Goal: Task Accomplishment & Management: Use online tool/utility

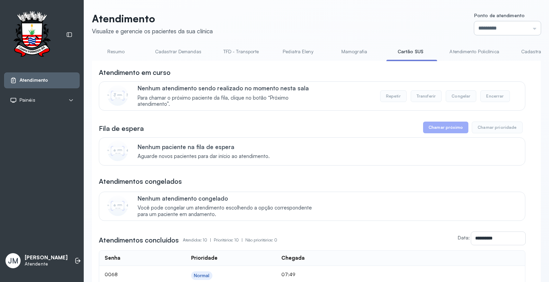
click at [486, 26] on input "*********" at bounding box center [507, 28] width 67 height 14
type input "*********"
click at [488, 112] on div "Atendimento Visualize e gerencie os pacientes da sua clínica Ponto de atendimen…" at bounding box center [316, 259] width 449 height 495
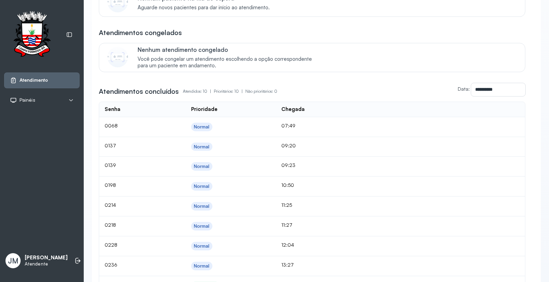
scroll to position [152, 0]
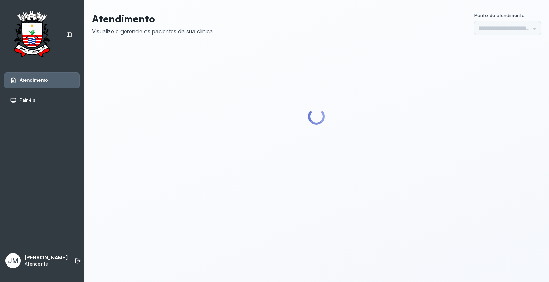
type input "*********"
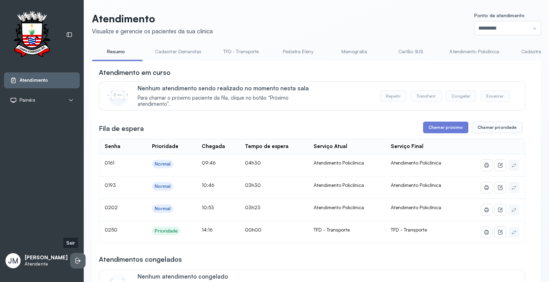
click at [70, 255] on li at bounding box center [77, 260] width 15 height 15
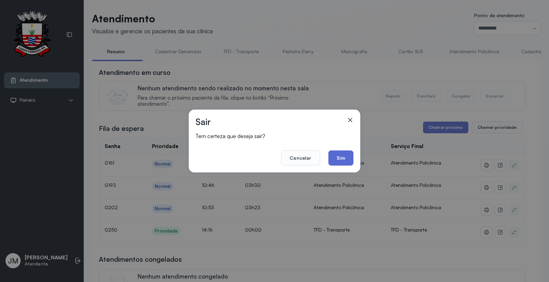
click at [342, 155] on button "Sim" at bounding box center [340, 157] width 25 height 15
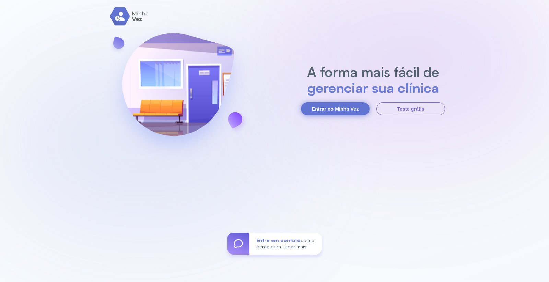
click at [321, 105] on button "Entrar no Minha Vez" at bounding box center [335, 108] width 69 height 13
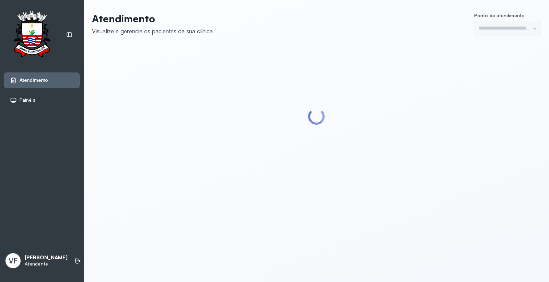
type input "*********"
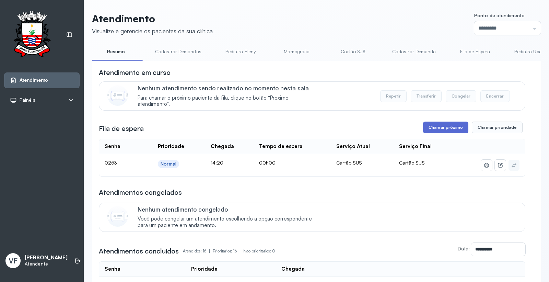
click at [443, 128] on button "Chamar próximo" at bounding box center [445, 127] width 45 height 12
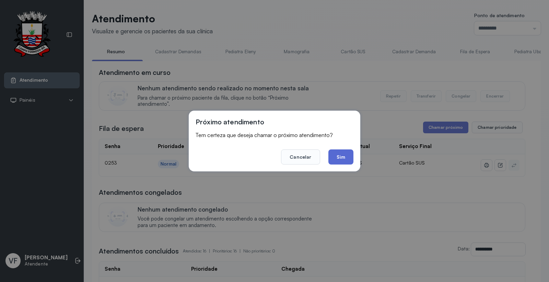
click at [338, 153] on button "Sim" at bounding box center [340, 156] width 25 height 15
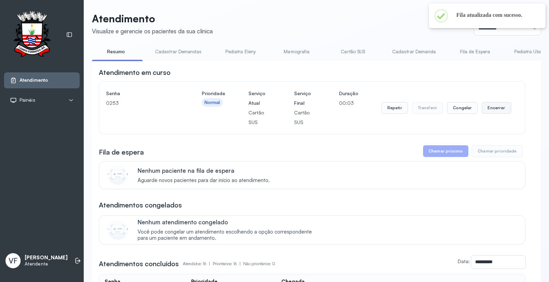
click at [491, 107] on button "Encerrar" at bounding box center [496, 108] width 29 height 12
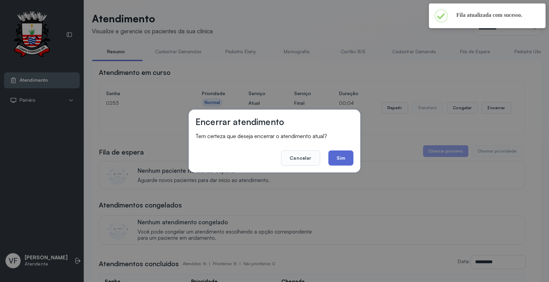
click at [346, 160] on button "Sim" at bounding box center [340, 157] width 25 height 15
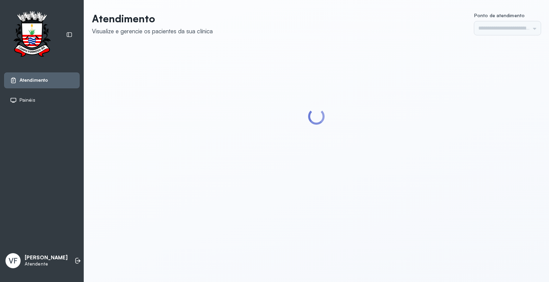
type input "*********"
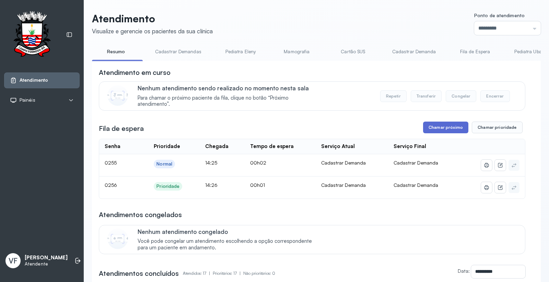
click at [433, 126] on button "Chamar próximo" at bounding box center [445, 127] width 45 height 12
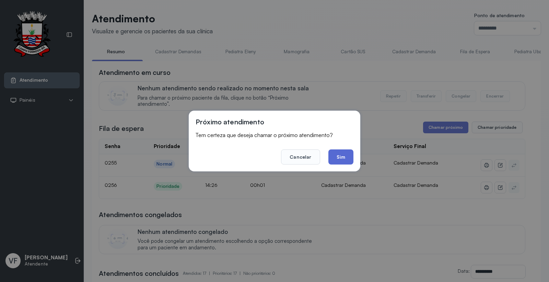
click at [342, 154] on button "Sim" at bounding box center [340, 156] width 25 height 15
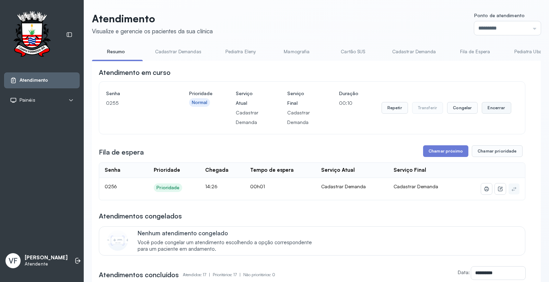
click at [491, 108] on button "Encerrar" at bounding box center [496, 108] width 29 height 12
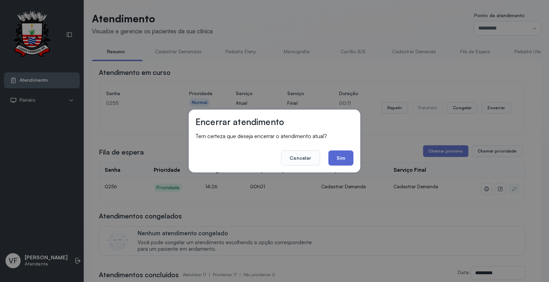
click at [336, 156] on button "Sim" at bounding box center [340, 157] width 25 height 15
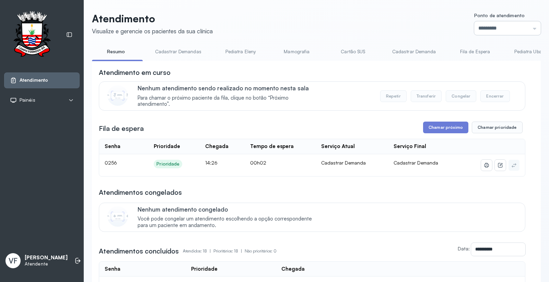
click at [489, 25] on input "*********" at bounding box center [507, 28] width 67 height 14
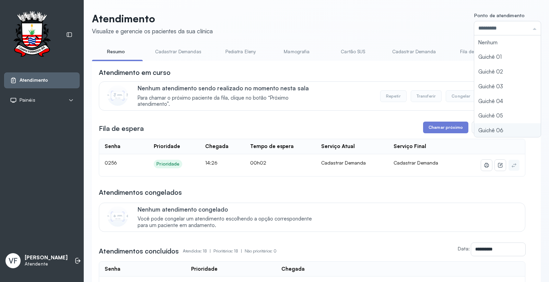
scroll to position [30, 0]
type input "*********"
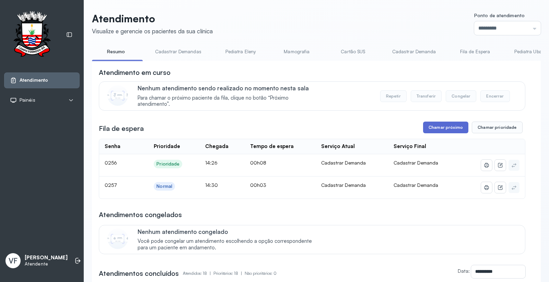
click at [430, 129] on button "Chamar próximo" at bounding box center [445, 127] width 45 height 12
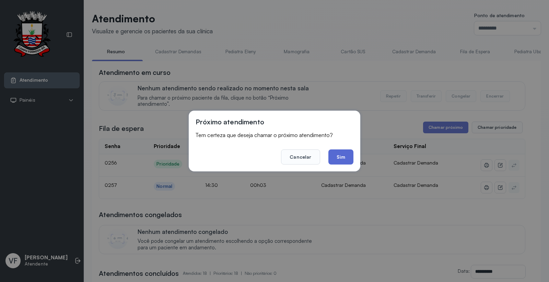
click at [344, 153] on button "Sim" at bounding box center [340, 156] width 25 height 15
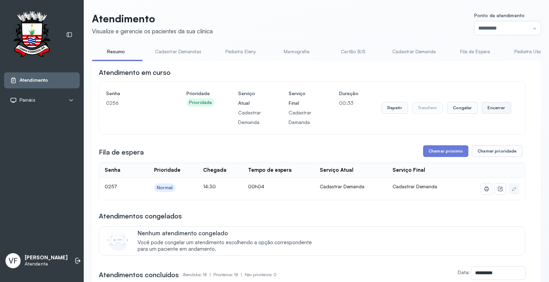
click at [489, 108] on button "Encerrar" at bounding box center [496, 108] width 29 height 12
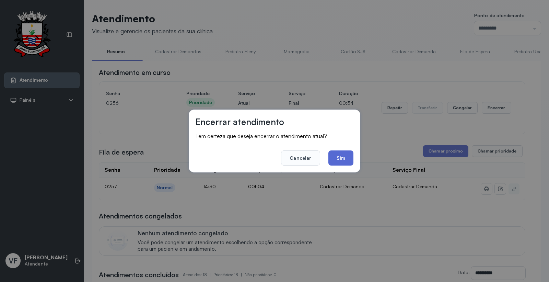
click at [340, 158] on button "Sim" at bounding box center [340, 157] width 25 height 15
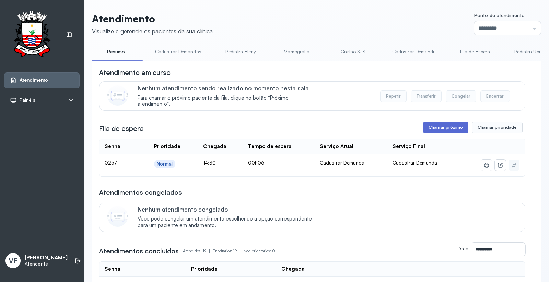
click at [444, 129] on button "Chamar próximo" at bounding box center [445, 127] width 45 height 12
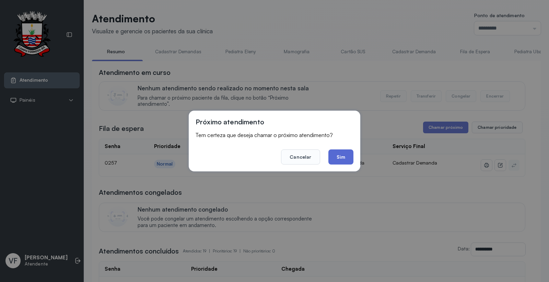
click at [340, 155] on button "Sim" at bounding box center [340, 156] width 25 height 15
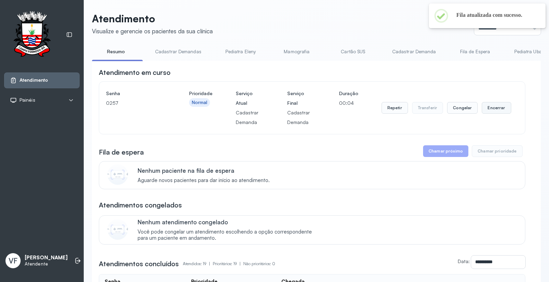
click at [493, 109] on button "Encerrar" at bounding box center [496, 108] width 29 height 12
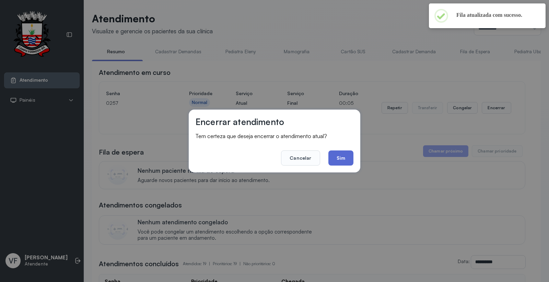
click at [343, 155] on button "Sim" at bounding box center [340, 157] width 25 height 15
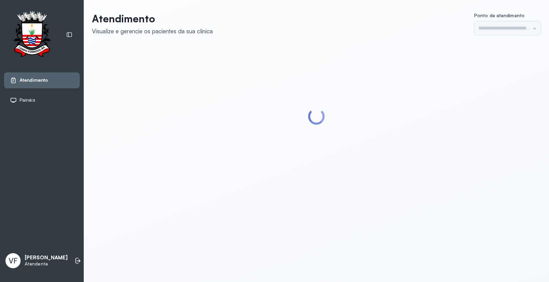
type input "*********"
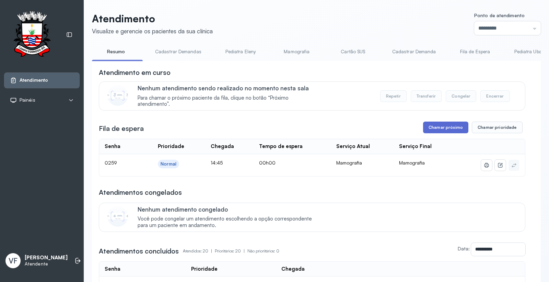
click at [444, 126] on button "Chamar próximo" at bounding box center [445, 127] width 45 height 12
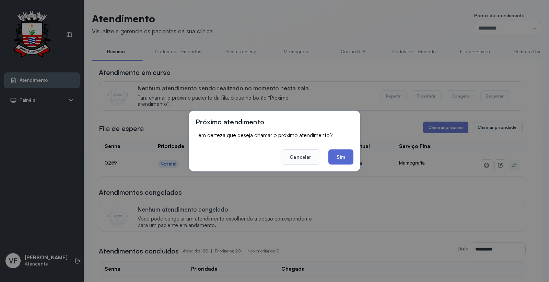
click at [346, 156] on button "Sim" at bounding box center [340, 156] width 25 height 15
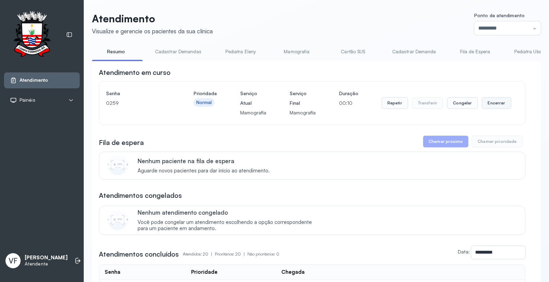
click at [490, 102] on button "Encerrar" at bounding box center [496, 103] width 29 height 12
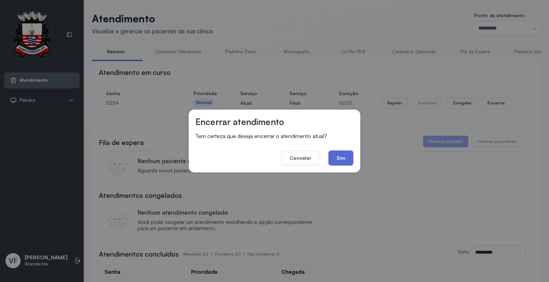
click at [341, 158] on button "Sim" at bounding box center [340, 157] width 25 height 15
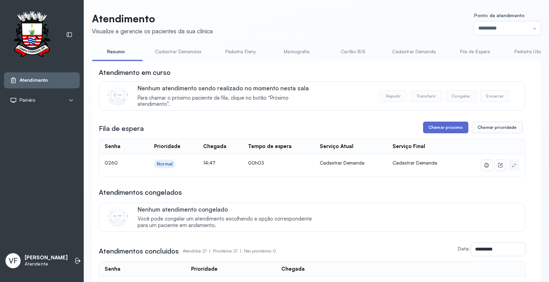
click at [441, 127] on button "Chamar próximo" at bounding box center [445, 127] width 45 height 12
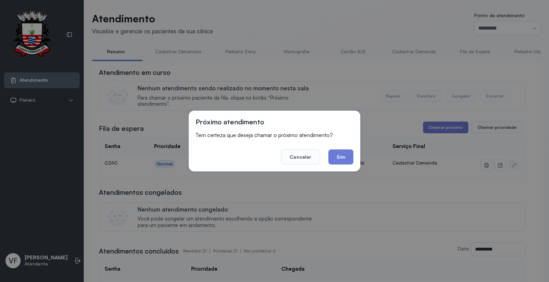
click at [335, 153] on button "Sim" at bounding box center [340, 156] width 25 height 15
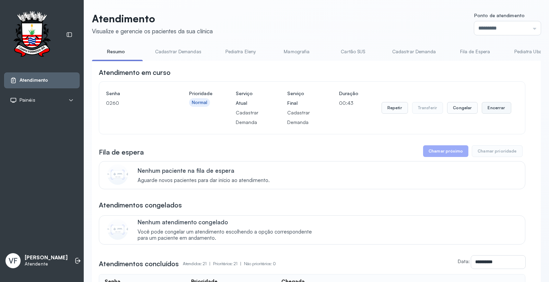
click at [490, 112] on button "Encerrar" at bounding box center [496, 108] width 29 height 12
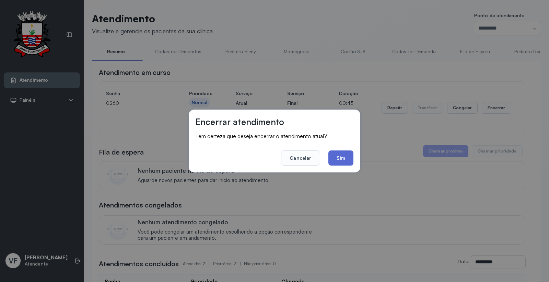
click at [340, 156] on button "Sim" at bounding box center [340, 157] width 25 height 15
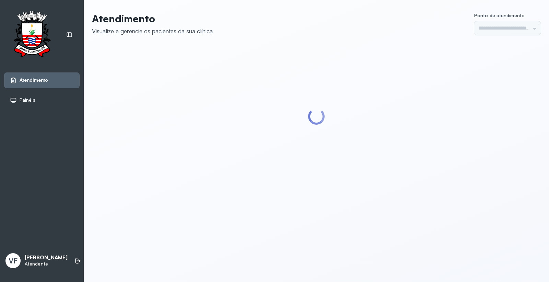
type input "*********"
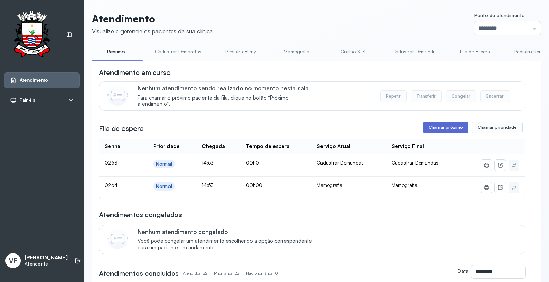
click at [448, 129] on button "Chamar próximo" at bounding box center [445, 127] width 45 height 12
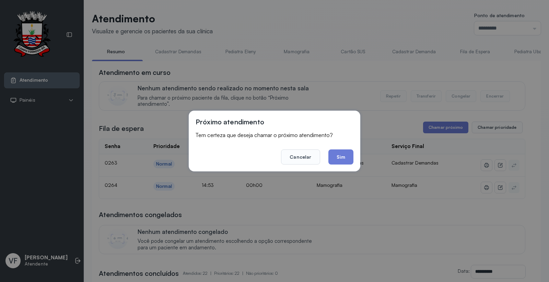
click at [340, 152] on button "Sim" at bounding box center [340, 156] width 25 height 15
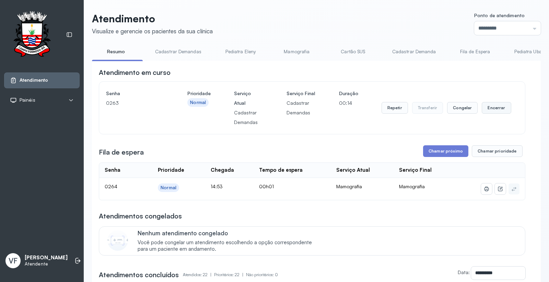
click at [490, 107] on button "Encerrar" at bounding box center [496, 108] width 29 height 12
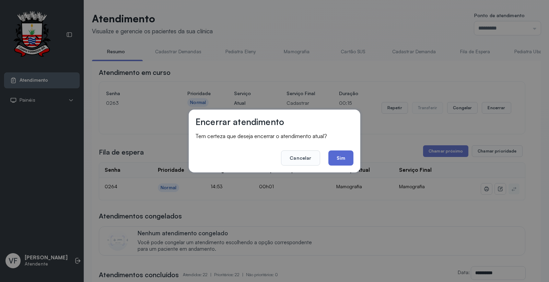
click at [343, 157] on button "Sim" at bounding box center [340, 157] width 25 height 15
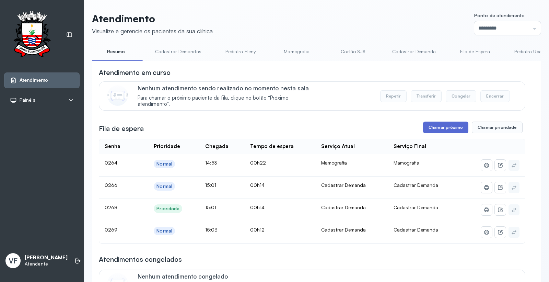
click at [442, 124] on button "Chamar próximo" at bounding box center [445, 127] width 45 height 12
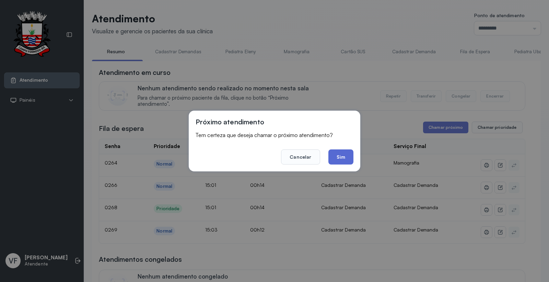
click at [342, 157] on button "Sim" at bounding box center [340, 156] width 25 height 15
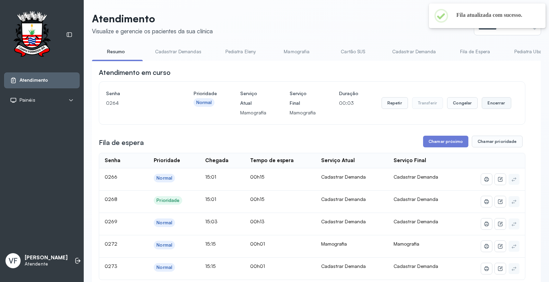
click at [492, 101] on button "Encerrar" at bounding box center [496, 103] width 29 height 12
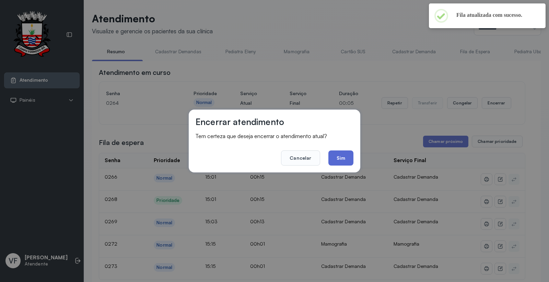
click at [343, 155] on button "Sim" at bounding box center [340, 157] width 25 height 15
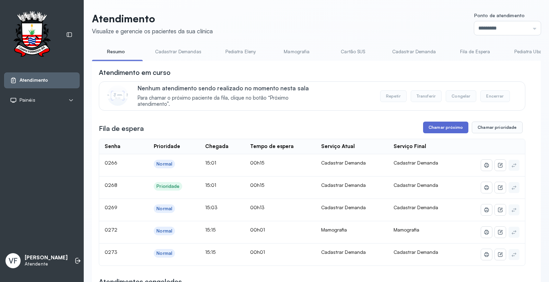
click at [442, 128] on button "Chamar próximo" at bounding box center [445, 127] width 45 height 12
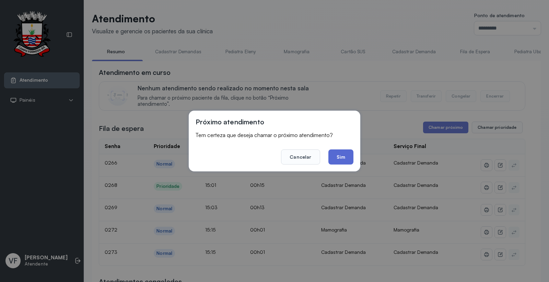
click at [340, 158] on button "Sim" at bounding box center [340, 156] width 25 height 15
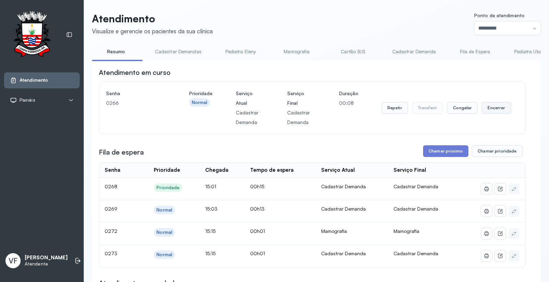
click at [492, 108] on button "Encerrar" at bounding box center [496, 108] width 29 height 12
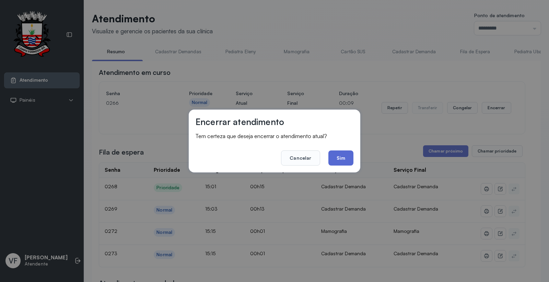
click at [342, 157] on button "Sim" at bounding box center [340, 157] width 25 height 15
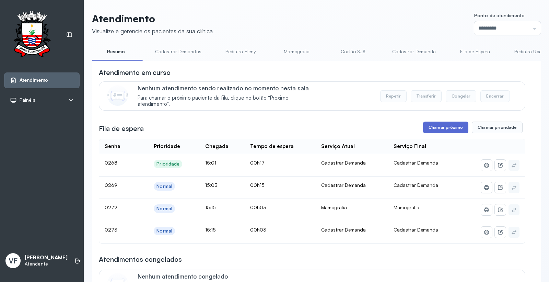
click at [452, 128] on button "Chamar próximo" at bounding box center [445, 127] width 45 height 12
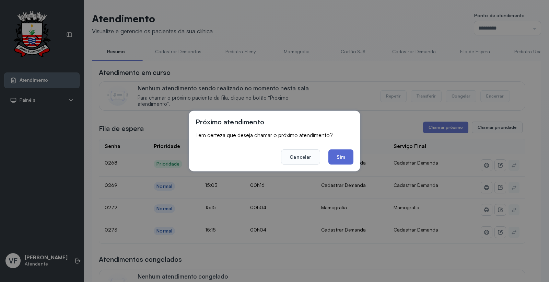
click at [339, 154] on button "Sim" at bounding box center [340, 156] width 25 height 15
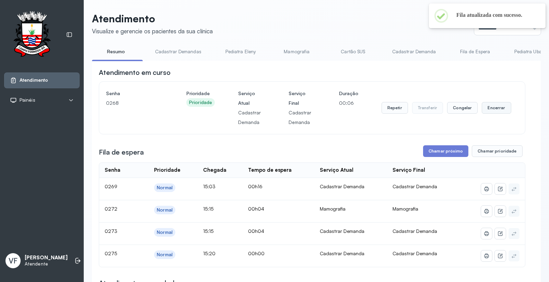
click at [491, 107] on button "Encerrar" at bounding box center [496, 108] width 29 height 12
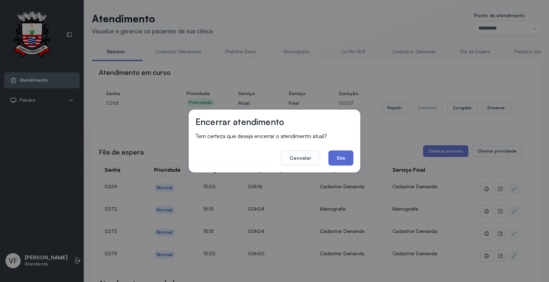
click at [341, 156] on button "Sim" at bounding box center [340, 157] width 25 height 15
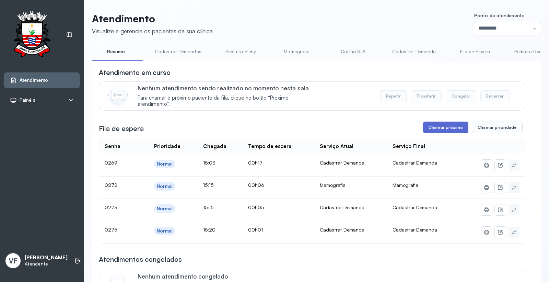
click at [444, 125] on button "Chamar próximo" at bounding box center [445, 127] width 45 height 12
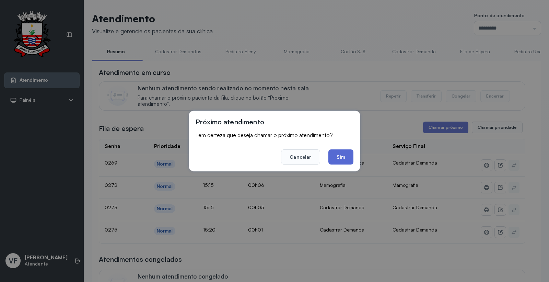
click at [341, 153] on button "Sim" at bounding box center [340, 156] width 25 height 15
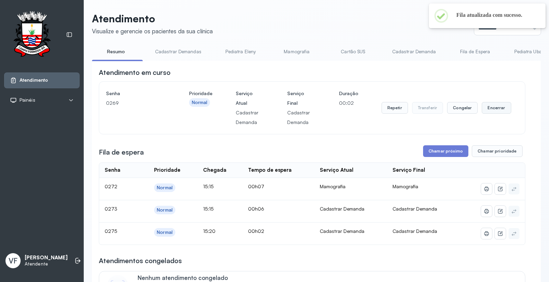
click at [493, 105] on button "Encerrar" at bounding box center [496, 108] width 29 height 12
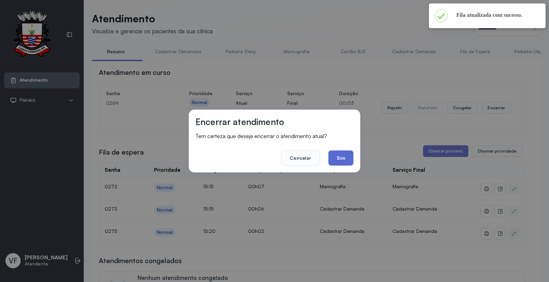
click at [338, 157] on button "Sim" at bounding box center [340, 157] width 25 height 15
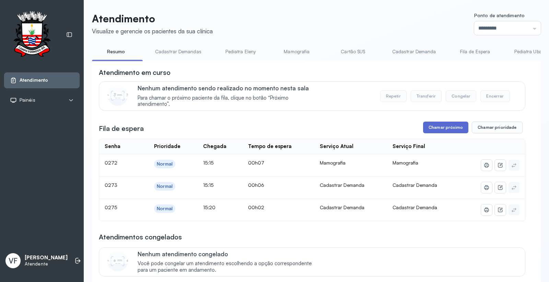
click at [441, 128] on button "Chamar próximo" at bounding box center [445, 127] width 45 height 12
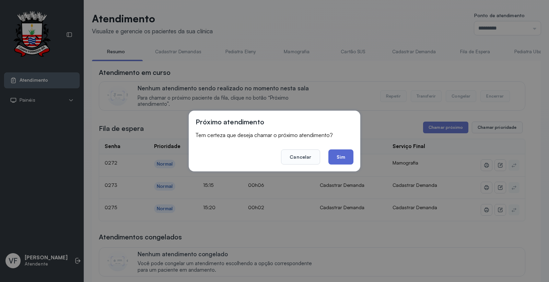
click at [342, 157] on button "Sim" at bounding box center [340, 156] width 25 height 15
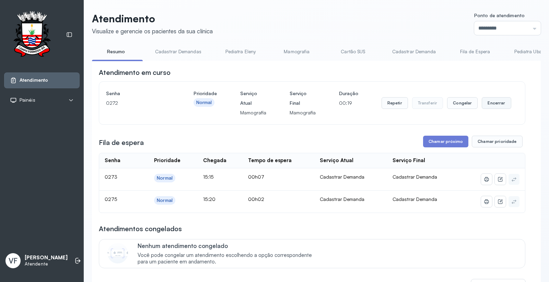
click at [488, 104] on button "Encerrar" at bounding box center [496, 103] width 29 height 12
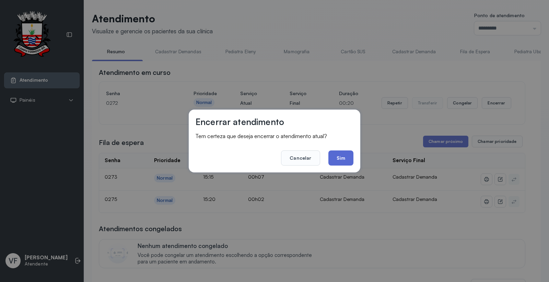
click at [343, 157] on button "Sim" at bounding box center [340, 157] width 25 height 15
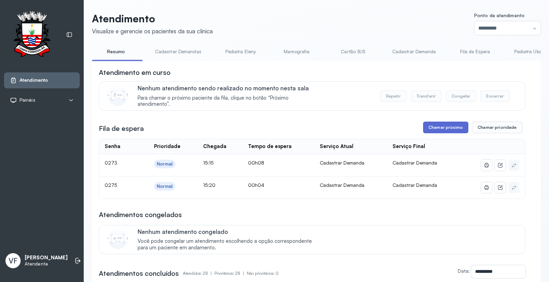
click at [445, 125] on button "Chamar próximo" at bounding box center [445, 127] width 45 height 12
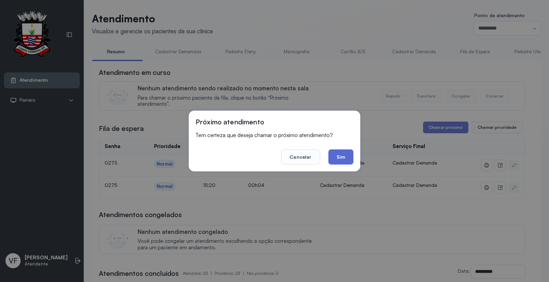
click at [345, 152] on button "Sim" at bounding box center [340, 156] width 25 height 15
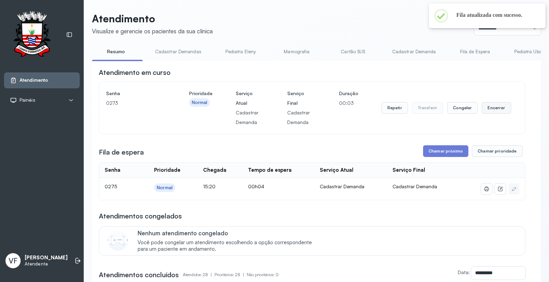
click at [487, 105] on button "Encerrar" at bounding box center [496, 108] width 29 height 12
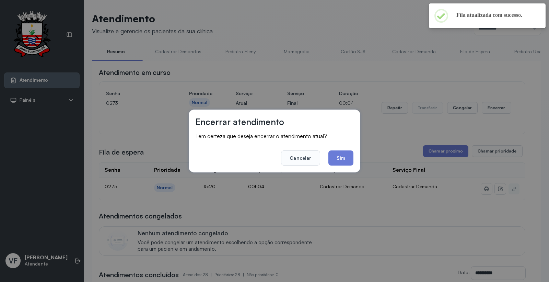
drag, startPoint x: 341, startPoint y: 157, endPoint x: 339, endPoint y: 149, distance: 8.5
click at [341, 156] on button "Sim" at bounding box center [340, 157] width 25 height 15
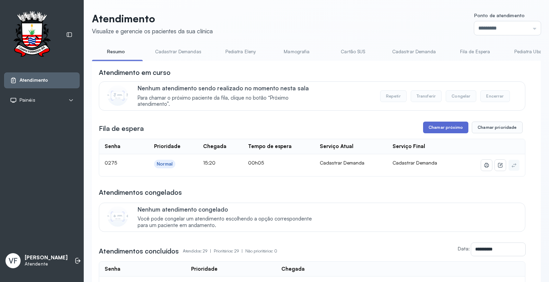
click at [441, 129] on button "Chamar próximo" at bounding box center [445, 127] width 45 height 12
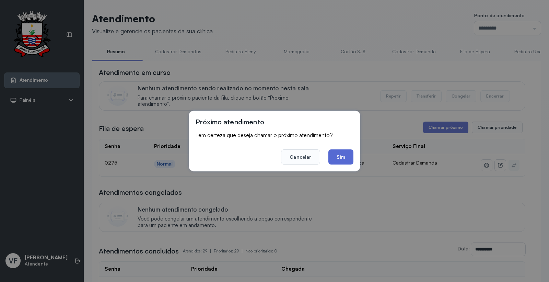
click at [342, 156] on button "Sim" at bounding box center [340, 156] width 25 height 15
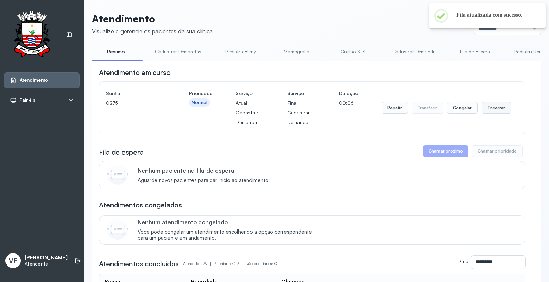
click at [490, 106] on button "Encerrar" at bounding box center [496, 108] width 29 height 12
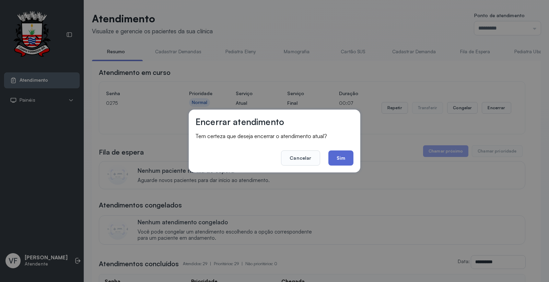
click at [345, 156] on button "Sim" at bounding box center [340, 157] width 25 height 15
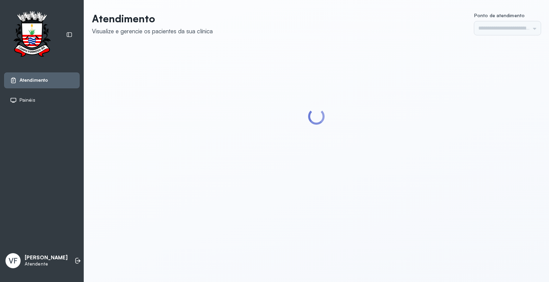
type input "*********"
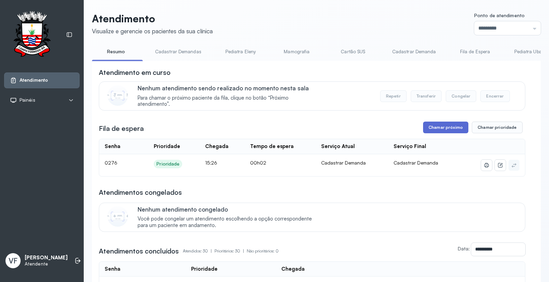
click at [452, 129] on button "Chamar próximo" at bounding box center [445, 127] width 45 height 12
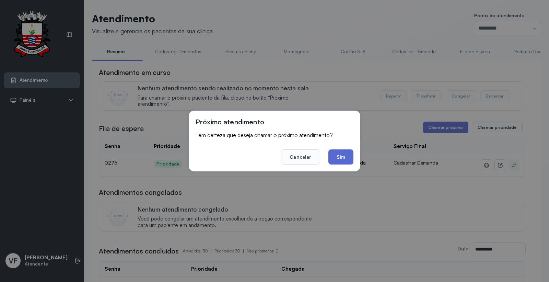
click at [338, 157] on button "Sim" at bounding box center [340, 156] width 25 height 15
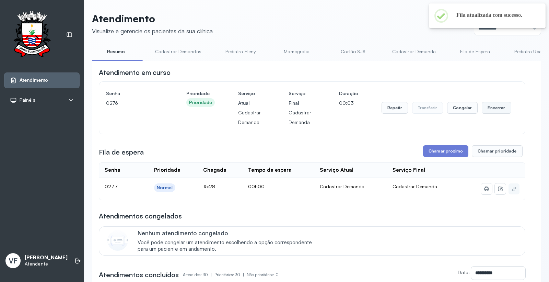
drag, startPoint x: 489, startPoint y: 107, endPoint x: 494, endPoint y: 105, distance: 5.2
click at [494, 105] on button "Encerrar" at bounding box center [496, 108] width 29 height 12
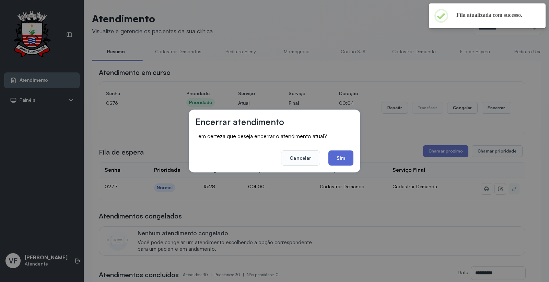
click at [335, 157] on button "Sim" at bounding box center [340, 157] width 25 height 15
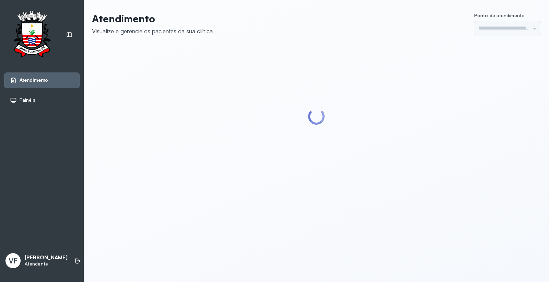
type input "*********"
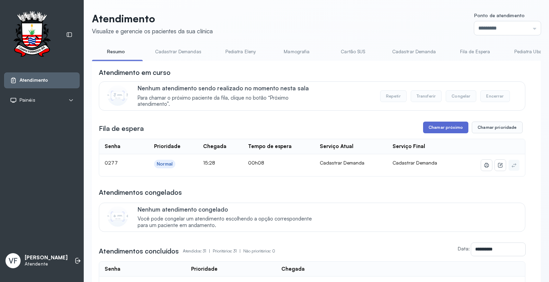
click at [442, 125] on button "Chamar próximo" at bounding box center [445, 127] width 45 height 12
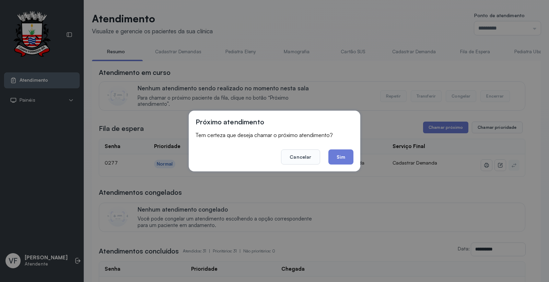
click at [338, 153] on button "Sim" at bounding box center [340, 156] width 25 height 15
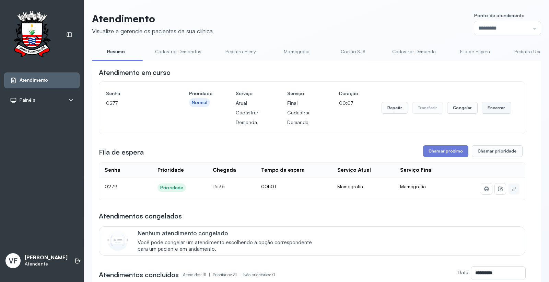
click at [494, 107] on button "Encerrar" at bounding box center [496, 108] width 29 height 12
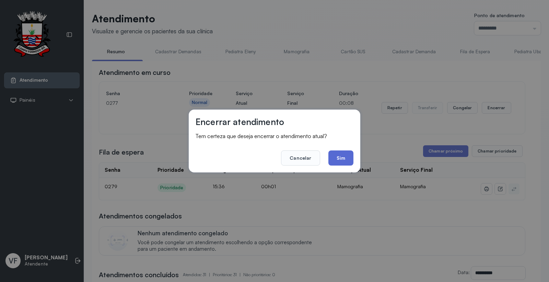
click at [340, 155] on button "Sim" at bounding box center [340, 157] width 25 height 15
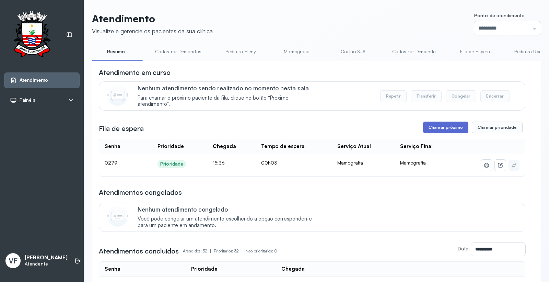
click at [442, 128] on button "Chamar próximo" at bounding box center [445, 127] width 45 height 12
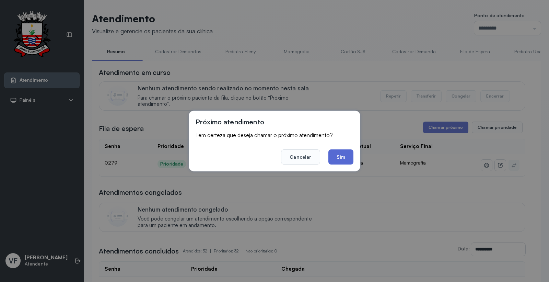
click at [335, 157] on button "Sim" at bounding box center [340, 156] width 25 height 15
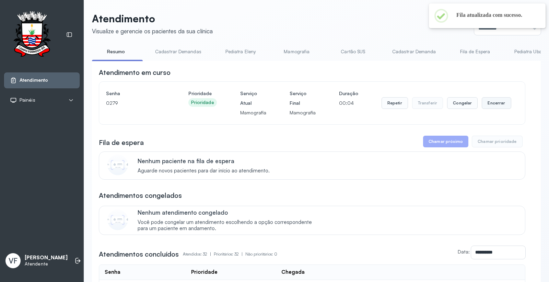
click at [498, 102] on button "Encerrar" at bounding box center [496, 103] width 29 height 12
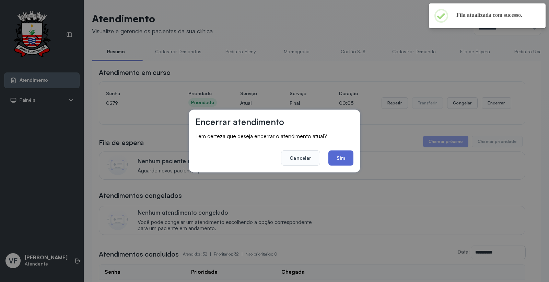
click at [345, 156] on button "Sim" at bounding box center [340, 157] width 25 height 15
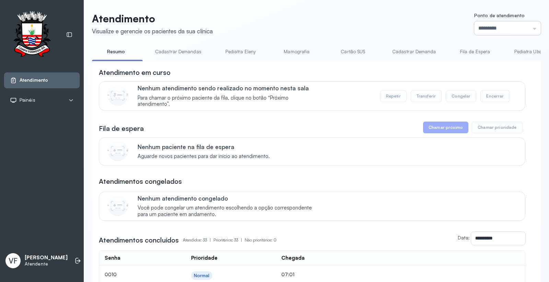
click at [484, 28] on input "*********" at bounding box center [507, 28] width 67 height 14
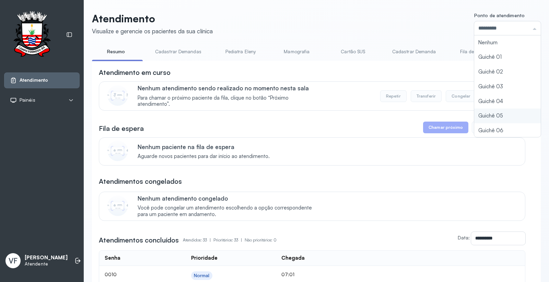
type input "*********"
